Goal: Transaction & Acquisition: Book appointment/travel/reservation

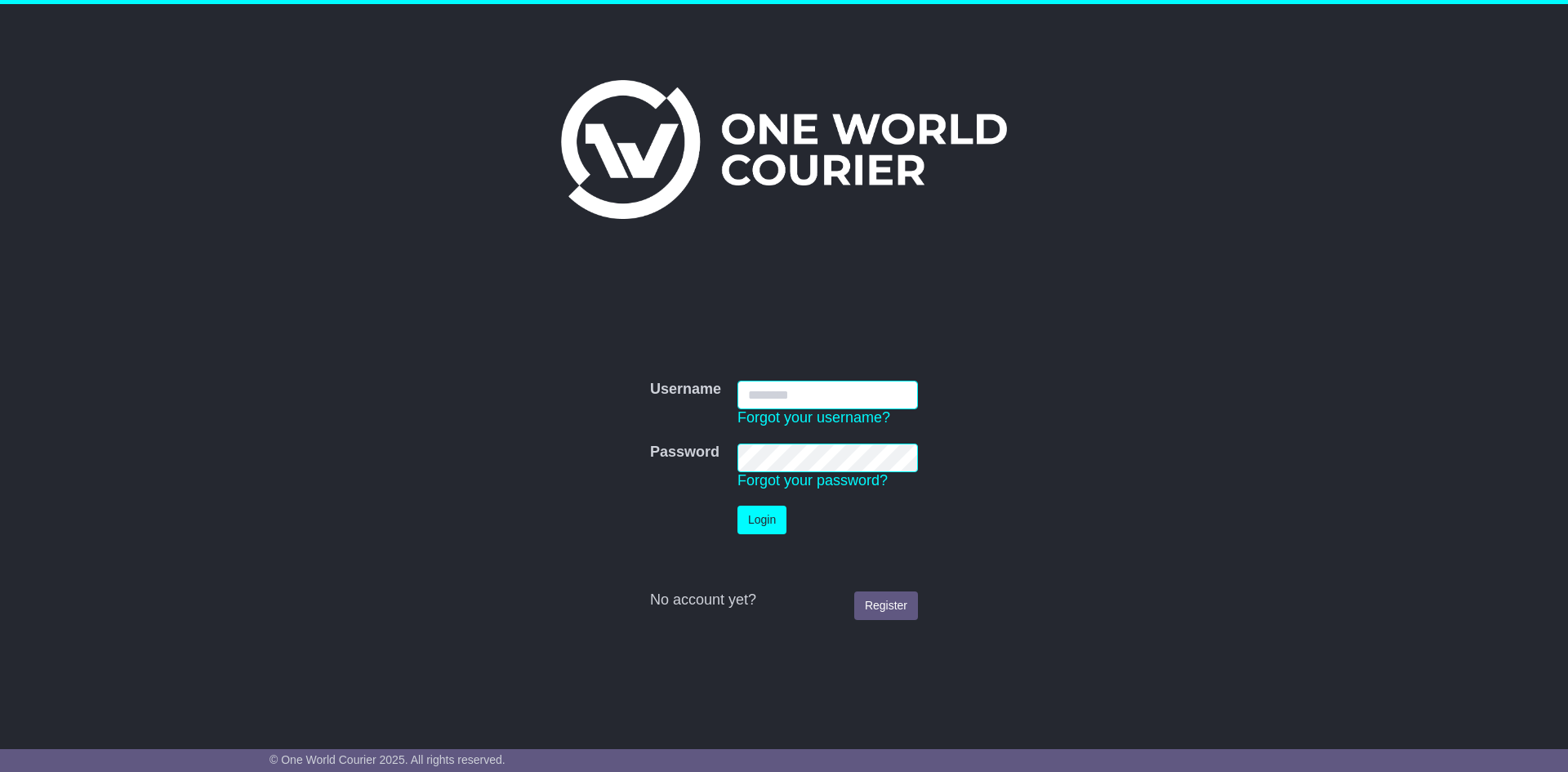
type input "**********"
click at [786, 521] on button "Login" at bounding box center [762, 520] width 49 height 29
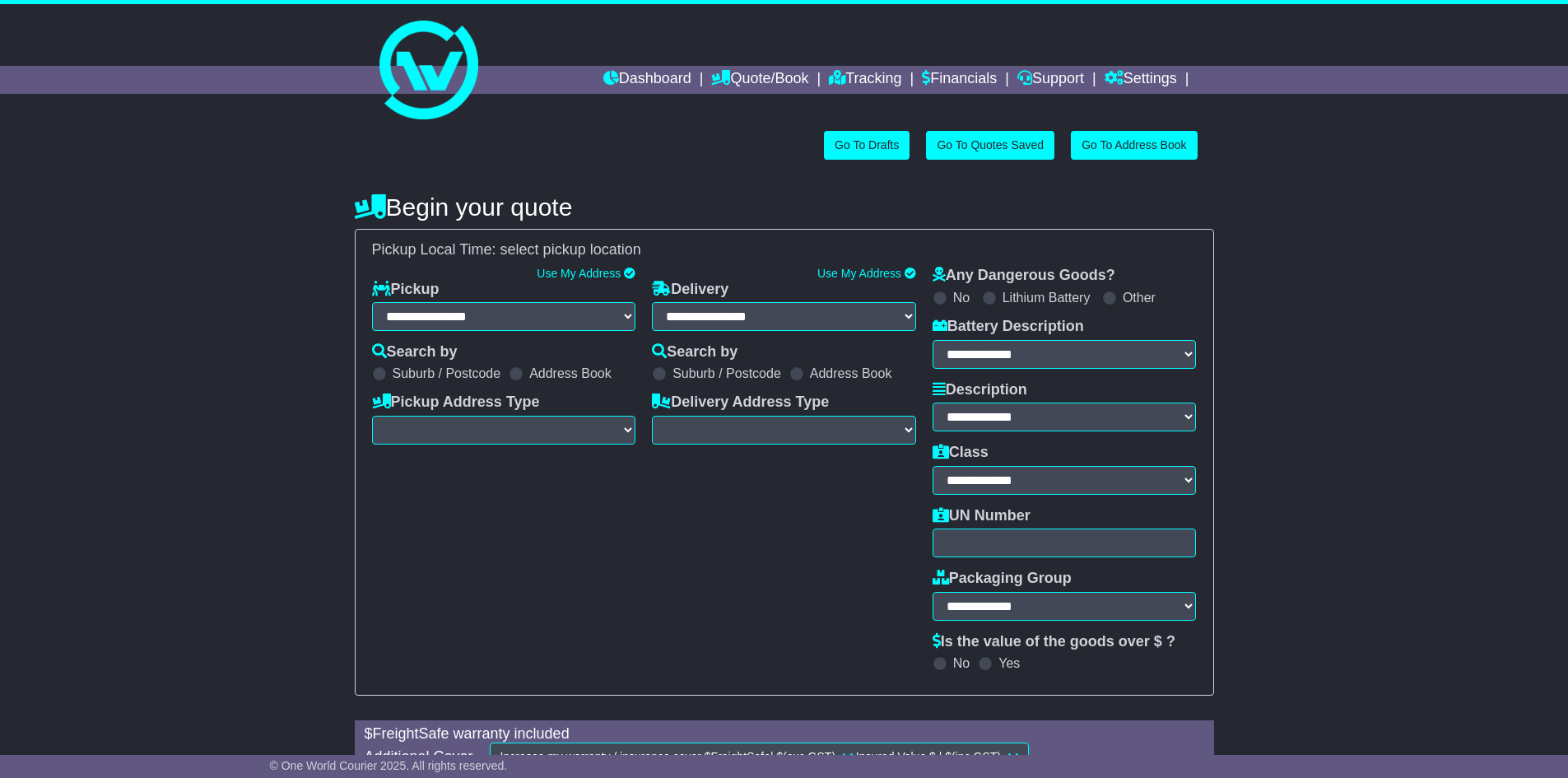
select select "**"
select select
